Goal: Task Accomplishment & Management: Complete application form

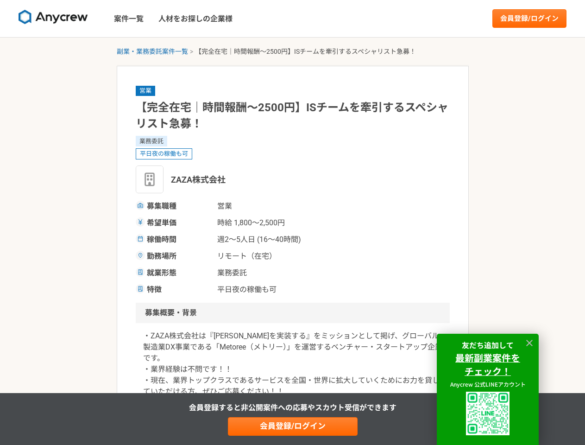
click at [292, 222] on span "時給 1,800〜2,500円" at bounding box center [263, 222] width 93 height 11
click at [53, 19] on img at bounding box center [53, 17] width 69 height 15
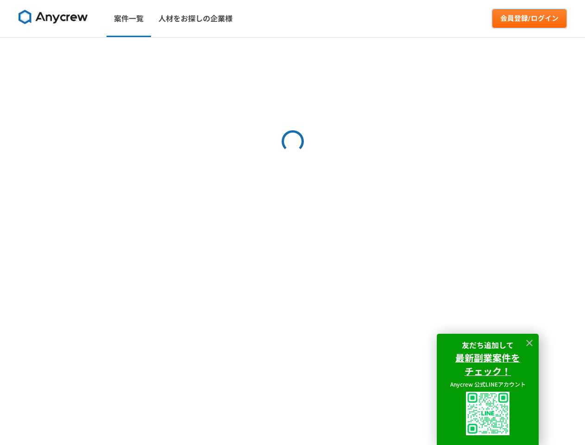
click at [529, 19] on link "会員登録/ログイン" at bounding box center [529, 18] width 74 height 19
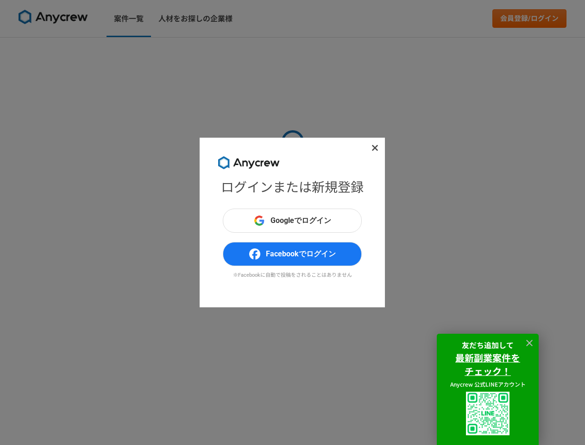
click at [152, 51] on div "ログインまたは新規登録 Googleでログイン Facebookでログイン ※Facebookに自動で投稿をされることはありません" at bounding box center [292, 222] width 585 height 445
click at [293, 426] on div "ログインまたは新規登録 Googleでログイン Facebookでログイン ※Facebookに自動で投稿をされることはありません" at bounding box center [292, 222] width 585 height 445
click at [488, 413] on img at bounding box center [488, 413] width 44 height 44
click at [529, 343] on icon at bounding box center [529, 342] width 6 height 6
